Goal: Information Seeking & Learning: Learn about a topic

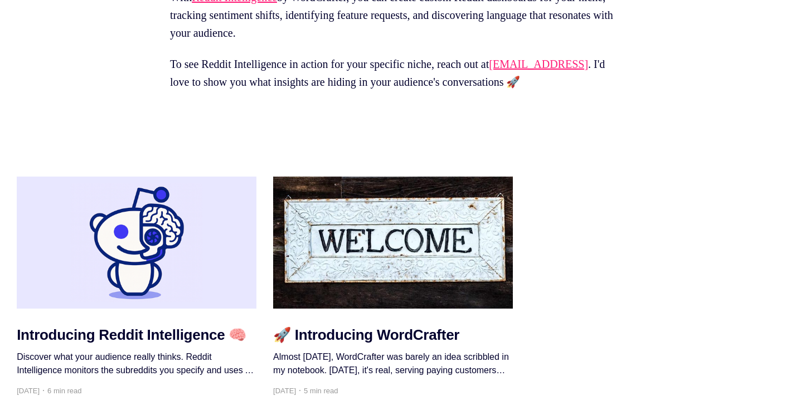
scroll to position [16165, 0]
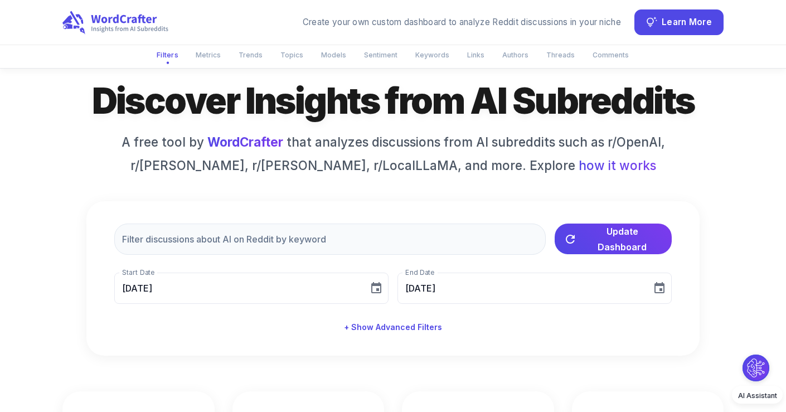
scroll to position [37, 0]
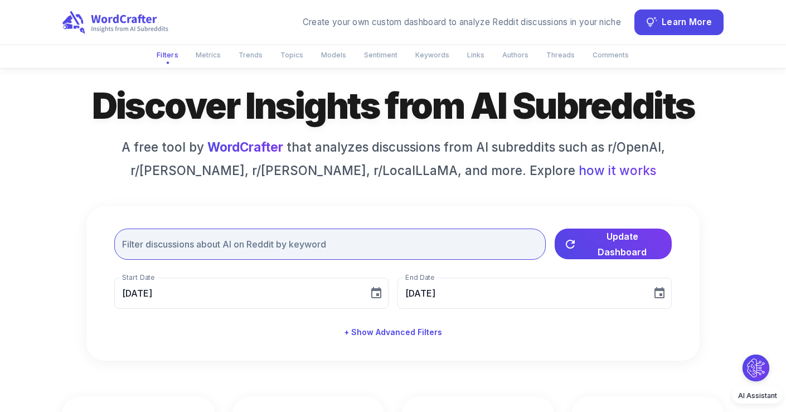
click at [346, 251] on input "text" at bounding box center [330, 244] width 432 height 31
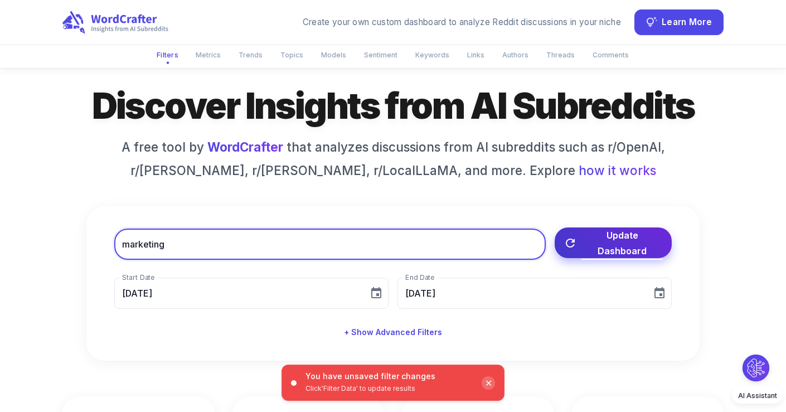
type input "marketing"
click at [589, 249] on span "Update Dashboard" at bounding box center [622, 242] width 81 height 31
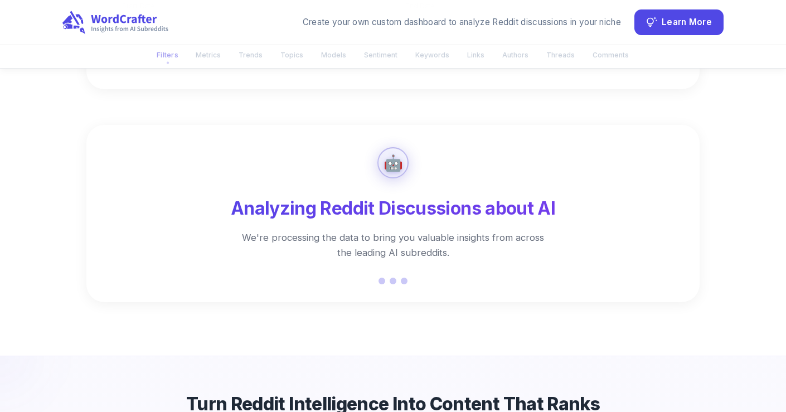
scroll to position [309, 0]
type input "[DATE]"
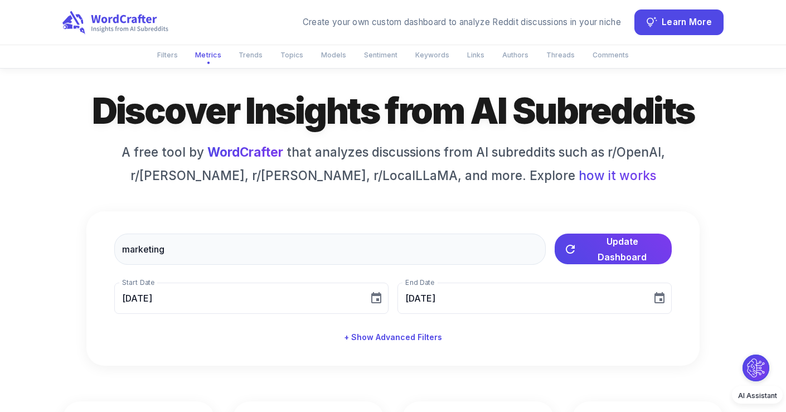
scroll to position [0, 0]
